Goal: Transaction & Acquisition: Purchase product/service

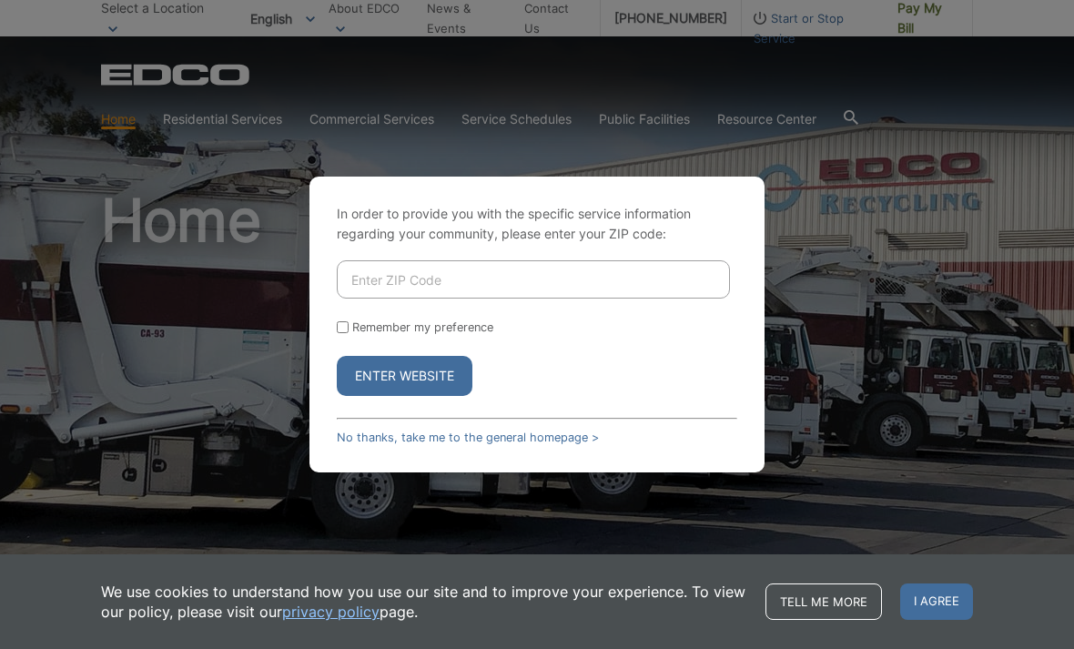
click at [422, 299] on input "Enter ZIP Code" at bounding box center [533, 279] width 393 height 38
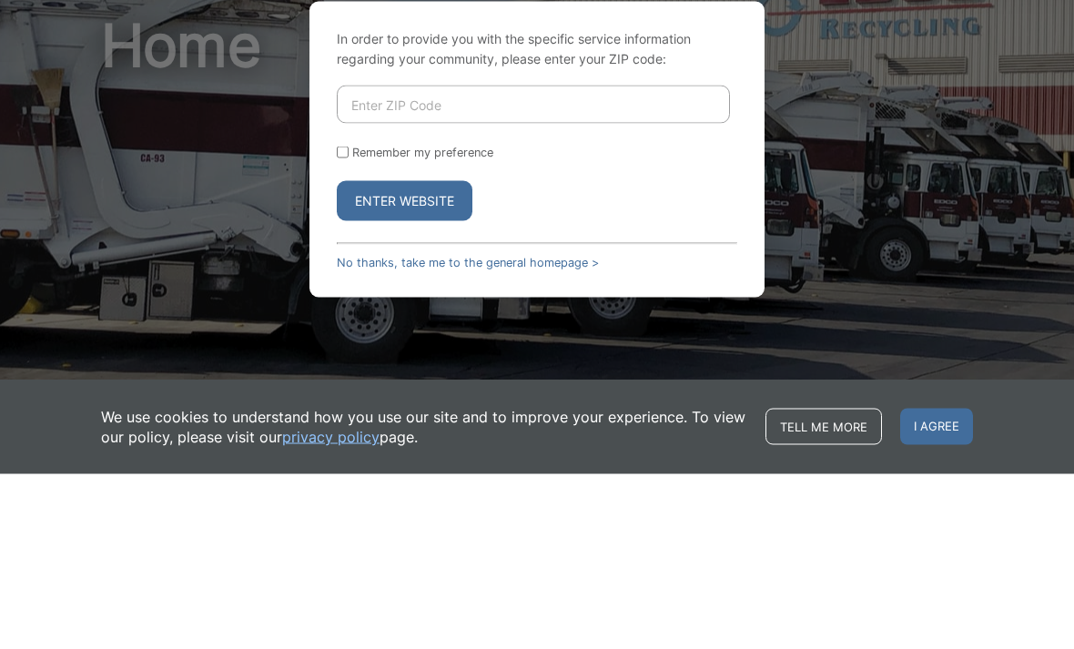
type input "92020"
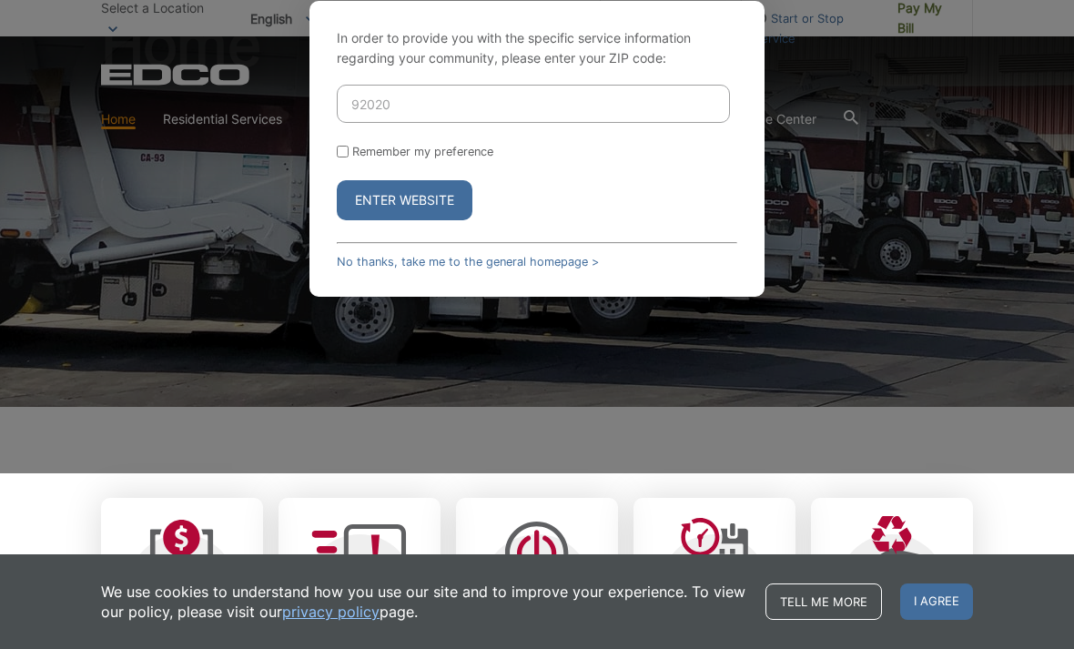
click at [345, 157] on input "Remember my preference" at bounding box center [343, 152] width 12 height 12
checkbox input "true"
click at [425, 220] on button "Enter Website" at bounding box center [405, 200] width 136 height 40
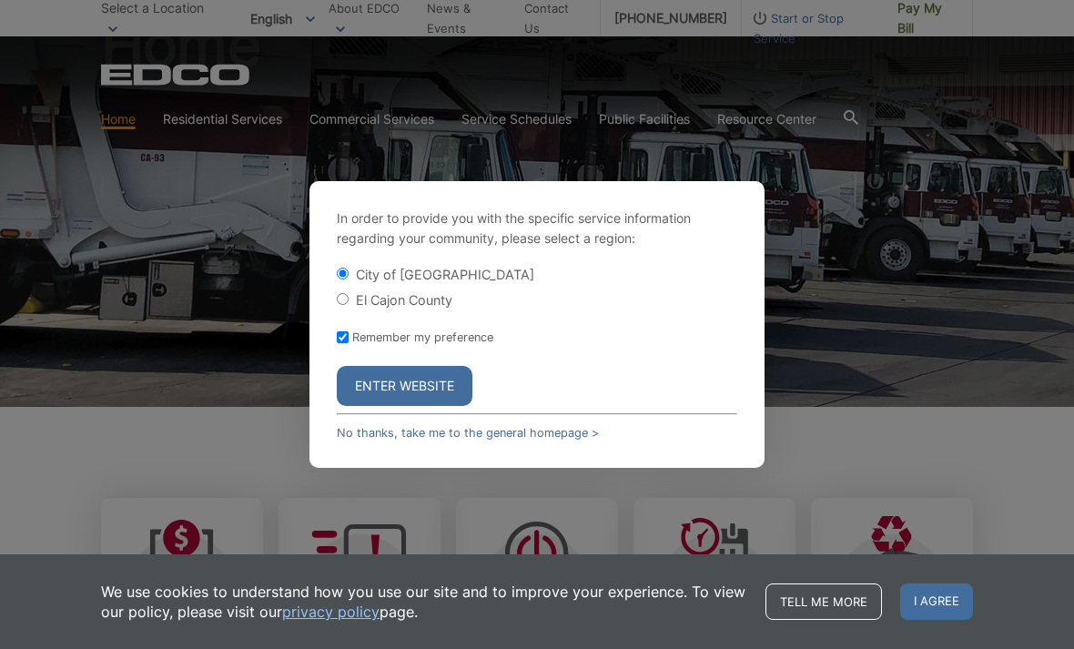
click at [431, 406] on button "Enter Website" at bounding box center [405, 386] width 136 height 40
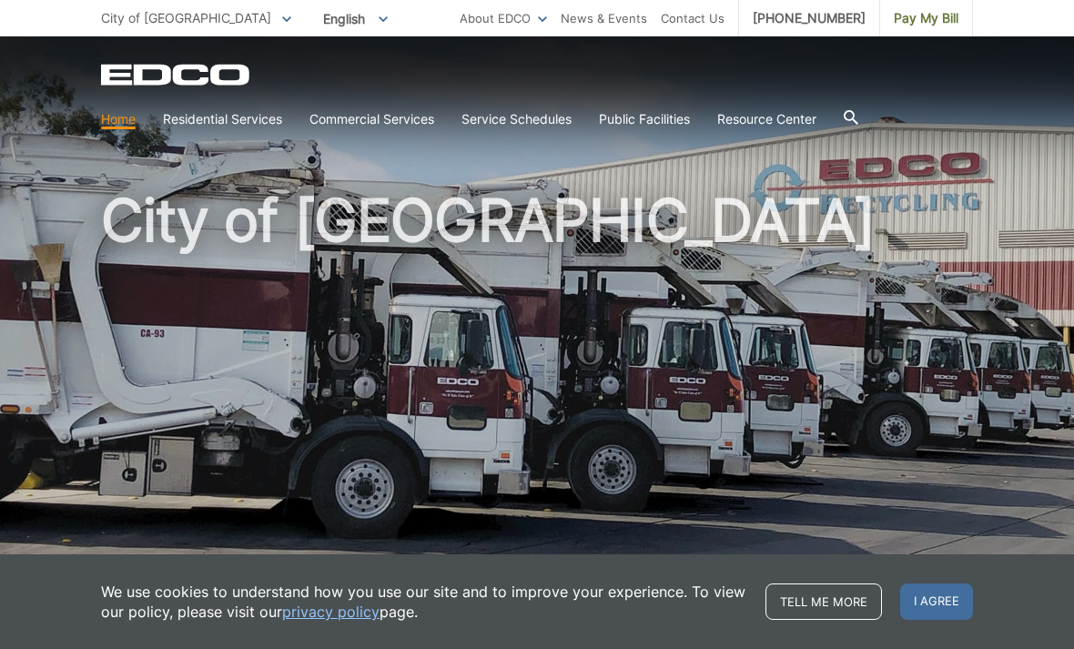
click at [943, 596] on span "I agree" at bounding box center [936, 601] width 73 height 36
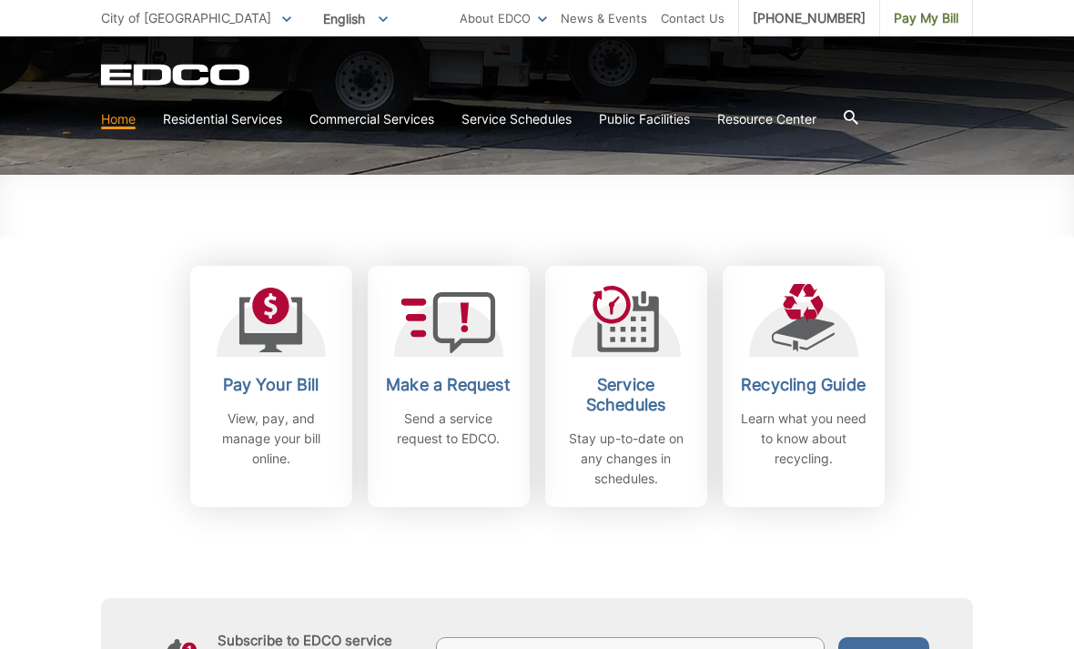
scroll to position [430, 0]
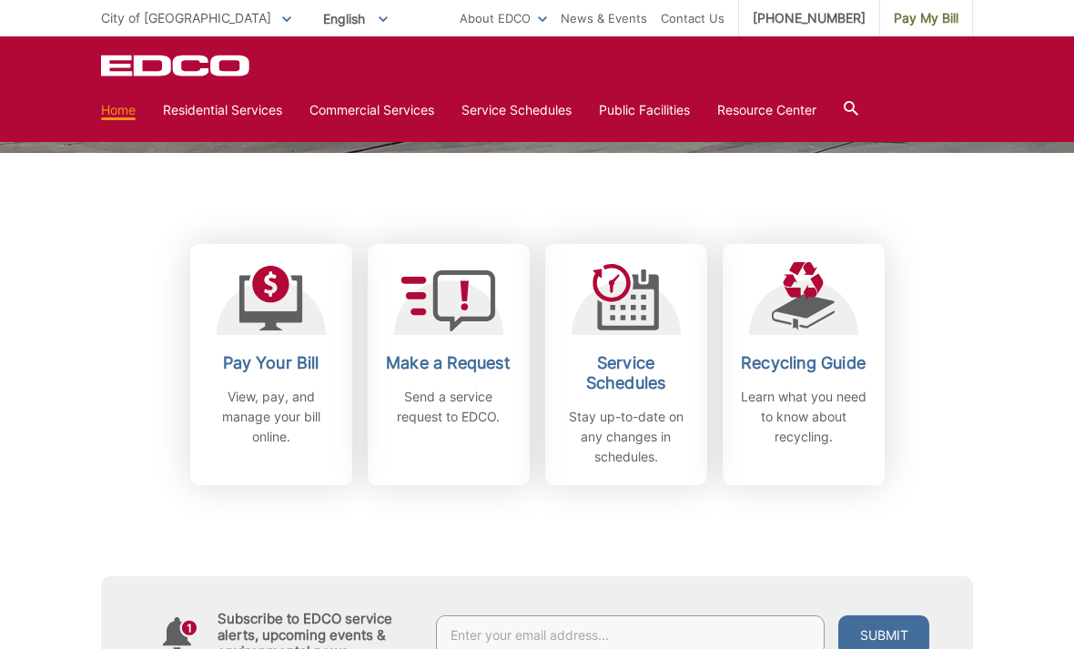
click at [284, 359] on h2 "Pay Your Bill" at bounding box center [271, 363] width 135 height 20
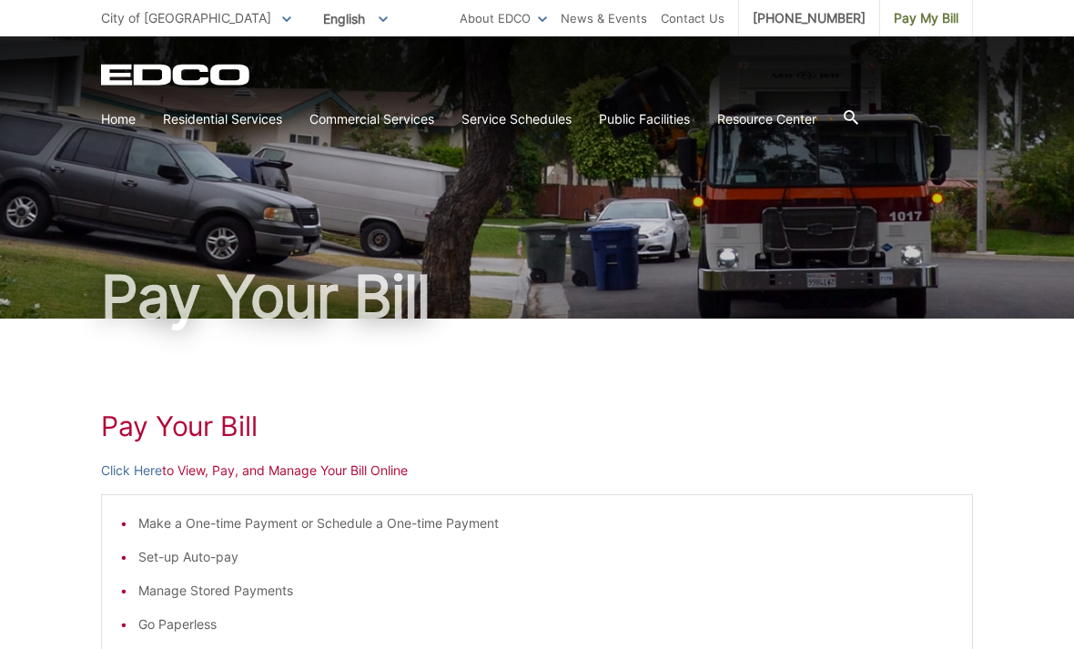
click at [141, 465] on link "Click Here" at bounding box center [131, 471] width 61 height 20
